Goal: Task Accomplishment & Management: Manage account settings

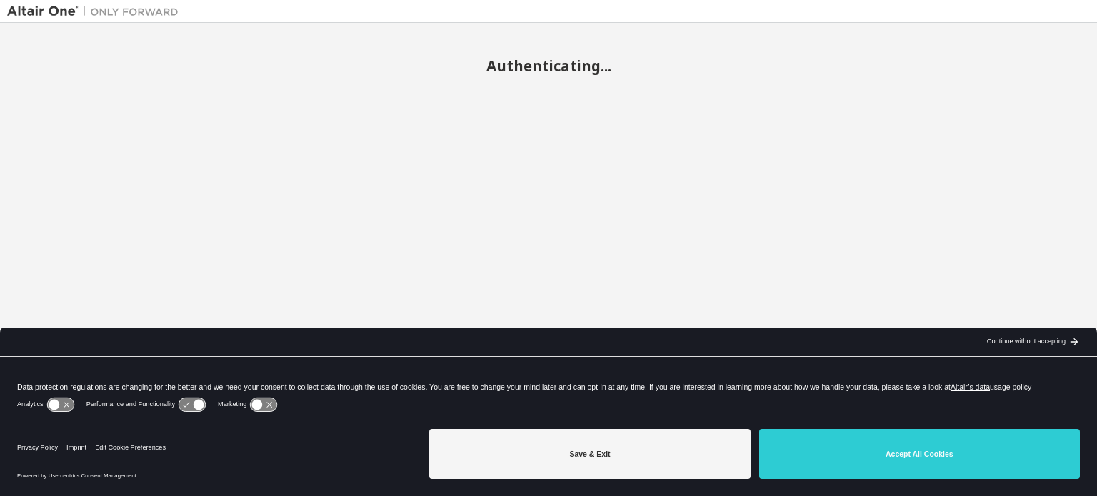
click at [1030, 345] on div "Continue without accepting" at bounding box center [1026, 341] width 79 height 11
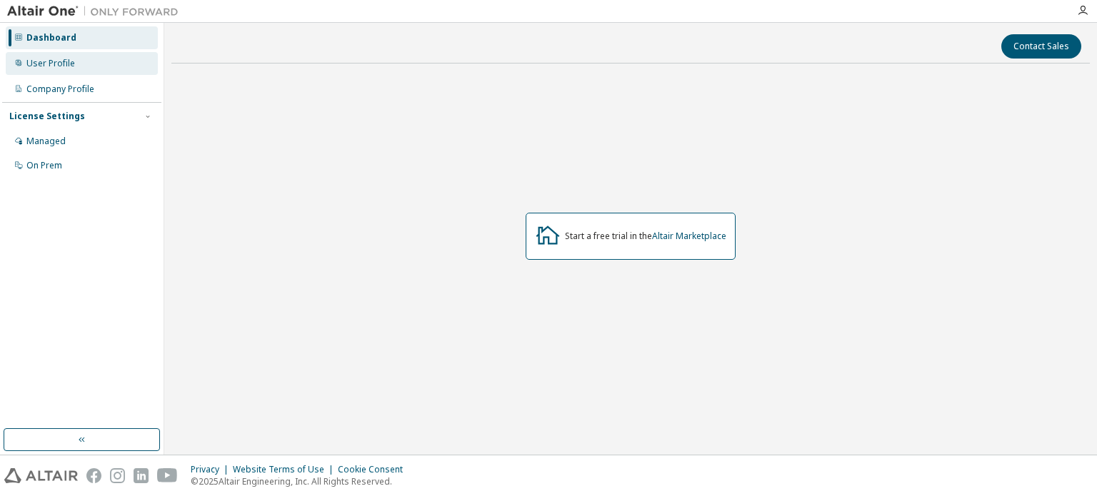
click at [77, 68] on div "User Profile" at bounding box center [82, 63] width 152 height 23
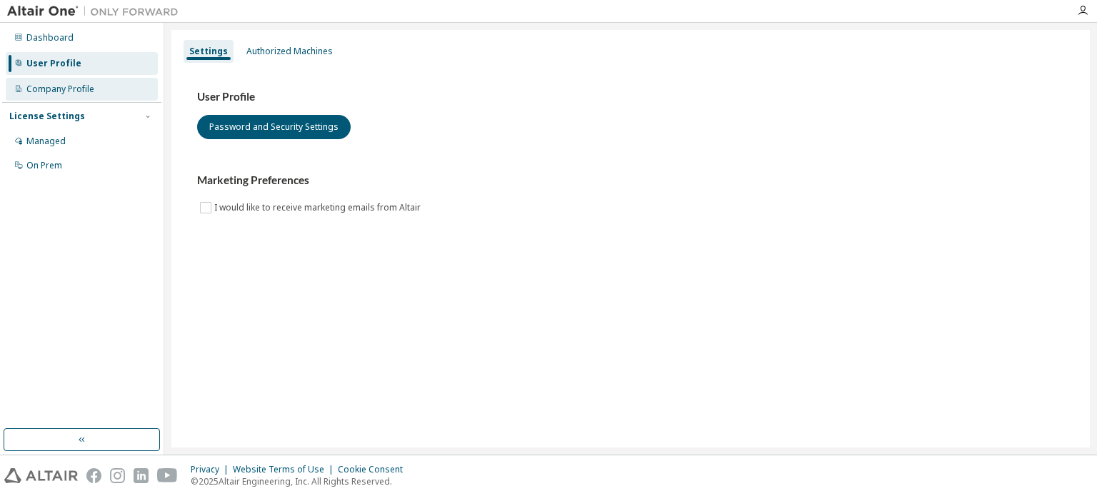
click at [84, 90] on div "Company Profile" at bounding box center [60, 89] width 68 height 11
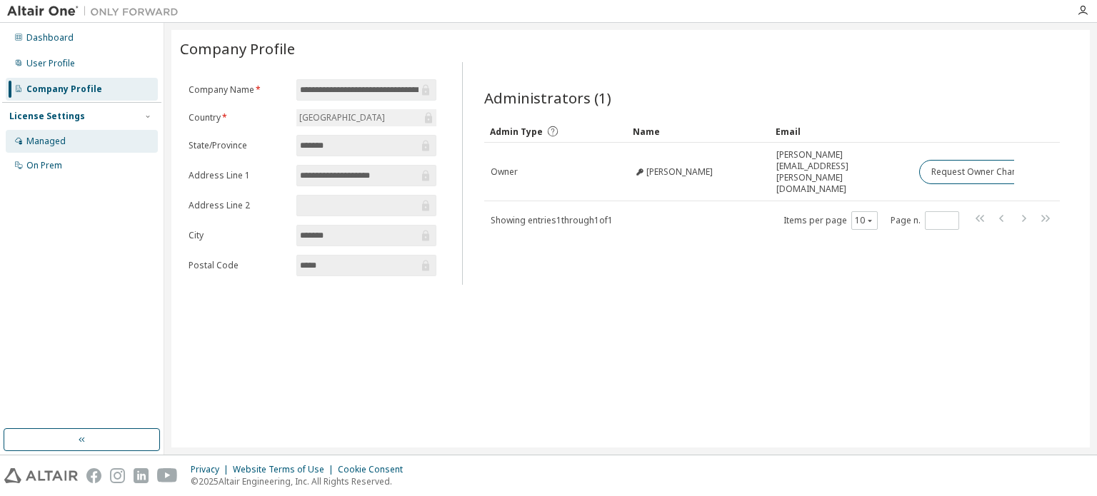
click at [67, 143] on div "Managed" at bounding box center [82, 141] width 152 height 23
